Goal: Information Seeking & Learning: Learn about a topic

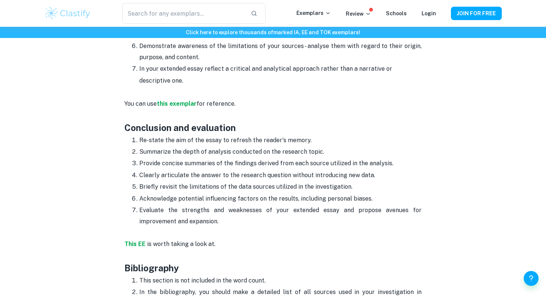
scroll to position [1051, 0]
drag, startPoint x: 145, startPoint y: 140, endPoint x: 256, endPoint y: 140, distance: 111.2
click at [252, 140] on p "Re-state the aim of the essay to refresh the reader's memory." at bounding box center [280, 139] width 283 height 11
drag, startPoint x: 176, startPoint y: 153, endPoint x: 321, endPoint y: 150, distance: 145.0
click at [314, 150] on p "Summarize the depth of analysis conducted on the research topic." at bounding box center [280, 150] width 283 height 11
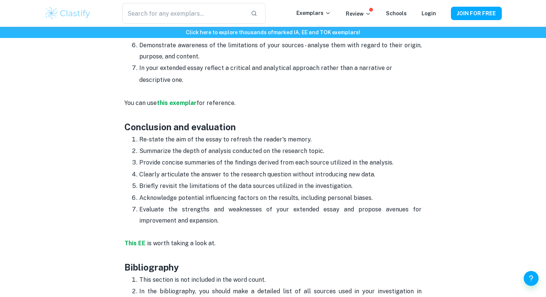
click at [294, 160] on p "Provide concise summaries of the findings derived from each source utilized in …" at bounding box center [280, 162] width 283 height 11
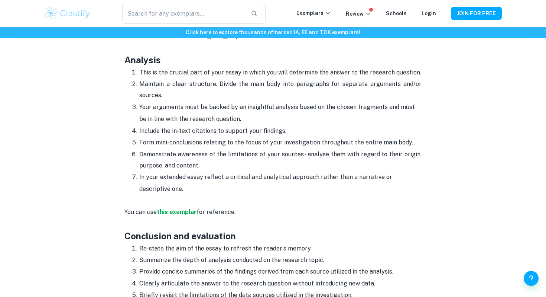
scroll to position [941, 0]
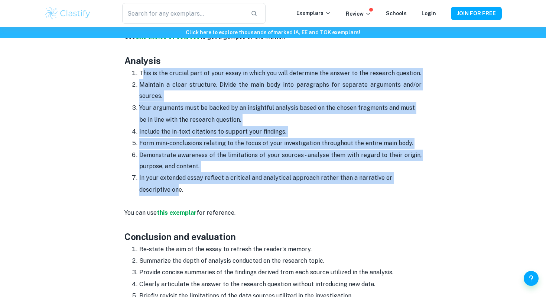
drag, startPoint x: 147, startPoint y: 189, endPoint x: 143, endPoint y: 74, distance: 115.3
click at [142, 74] on ol "This is the crucial part of your essay in which you will determine the answer t…" at bounding box center [273, 131] width 297 height 129
click at [143, 74] on p "This is the crucial part of your essay in which you will determine the answer t…" at bounding box center [280, 73] width 283 height 11
drag, startPoint x: 143, startPoint y: 72, endPoint x: 147, endPoint y: 186, distance: 113.8
click at [147, 186] on ol "This is the crucial part of your essay in which you will determine the answer t…" at bounding box center [273, 131] width 297 height 129
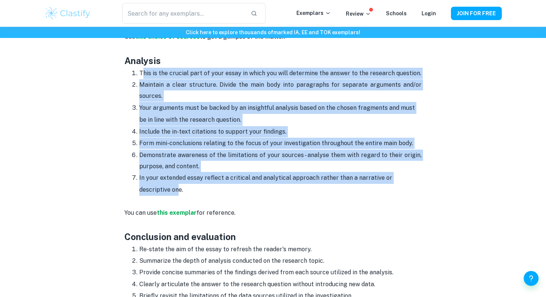
click at [147, 186] on li "In your extended essay reflect a critical and analytical approach rather than a…" at bounding box center [280, 184] width 283 height 24
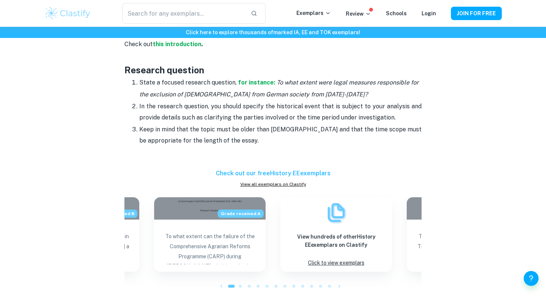
scroll to position [538, 0]
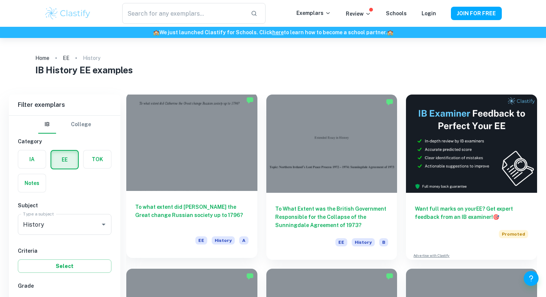
scroll to position [114, 0]
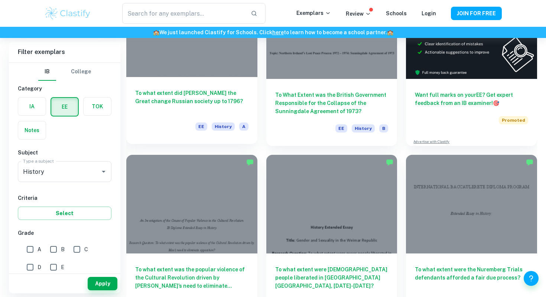
click at [183, 97] on h6 "To what extent did [PERSON_NAME] the Great change Russian society up to 1796?" at bounding box center [191, 101] width 113 height 25
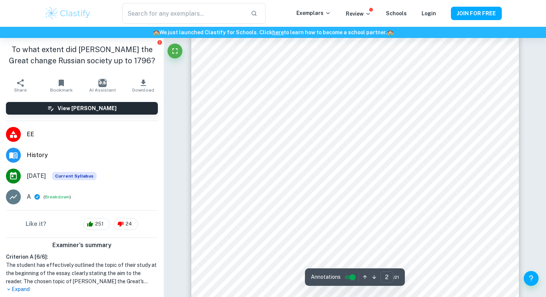
scroll to position [564, 0]
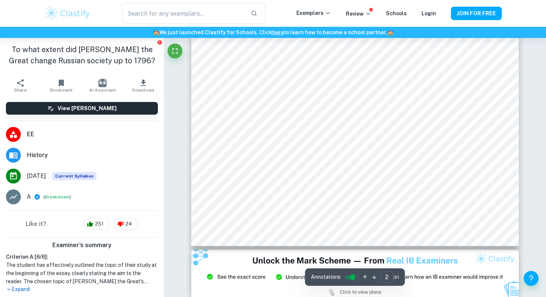
type input "3"
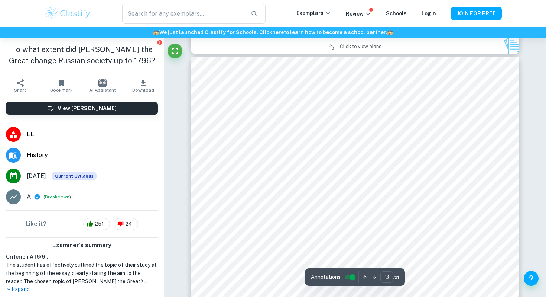
scroll to position [1034, 0]
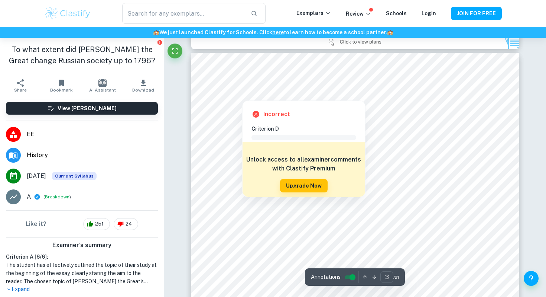
click at [248, 93] on div at bounding box center [242, 94] width 36 height 7
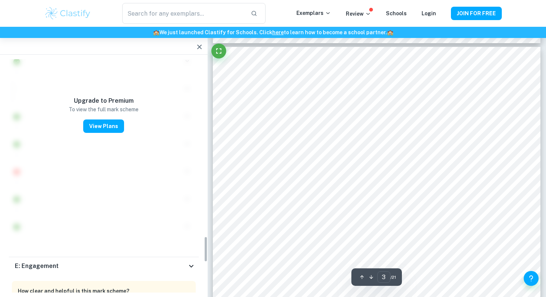
scroll to position [1585, 0]
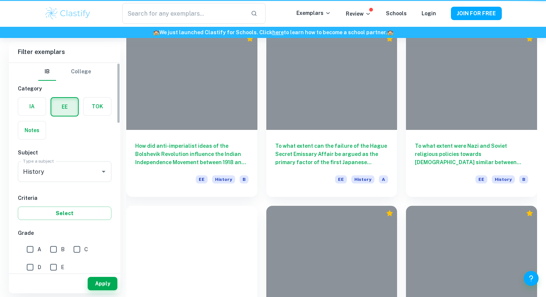
scroll to position [114, 0]
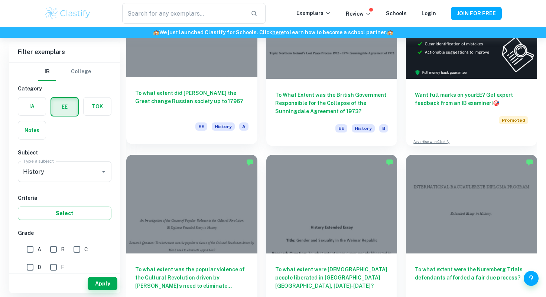
click at [196, 113] on h6 "To what extent did [PERSON_NAME] the Great change Russian society up to 1796?" at bounding box center [191, 101] width 113 height 25
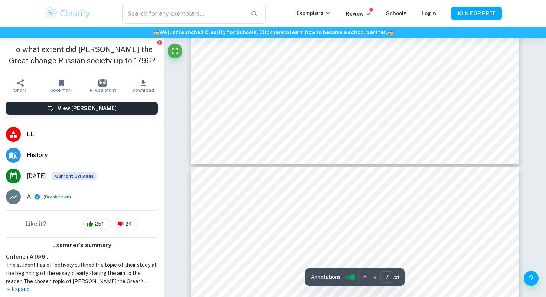
scroll to position [3251, 0]
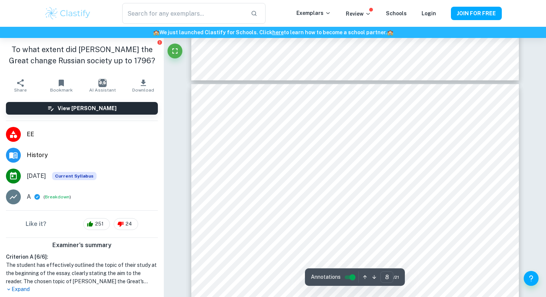
type input "7"
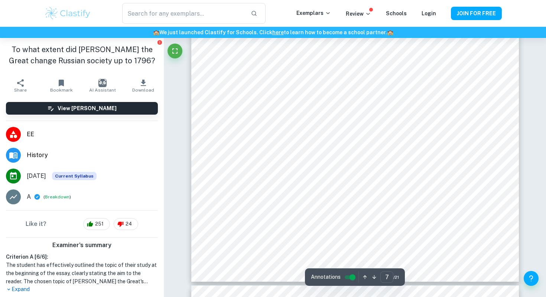
scroll to position [3137, 0]
